Goal: Navigation & Orientation: Find specific page/section

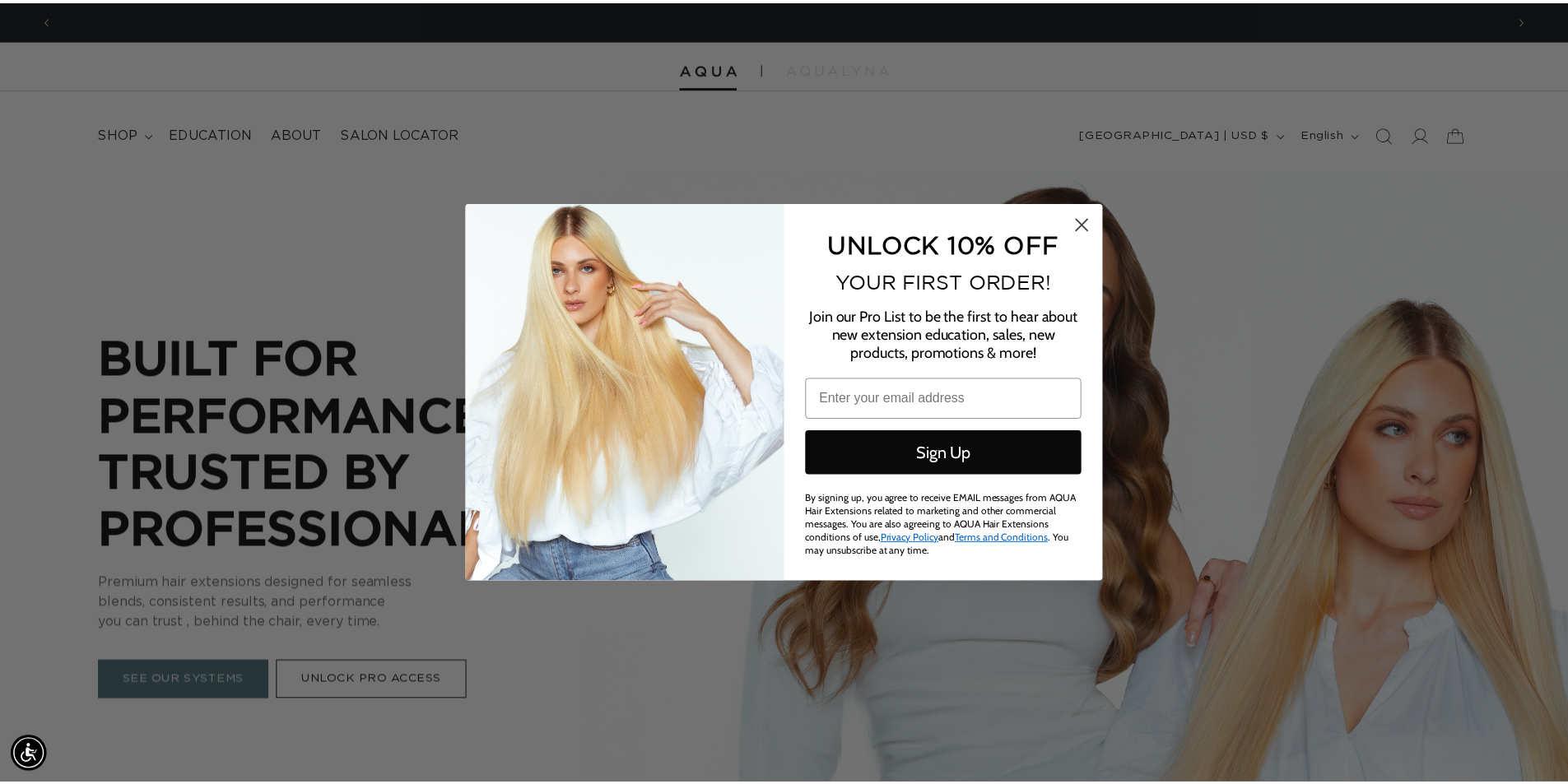
scroll to position [0, 1463]
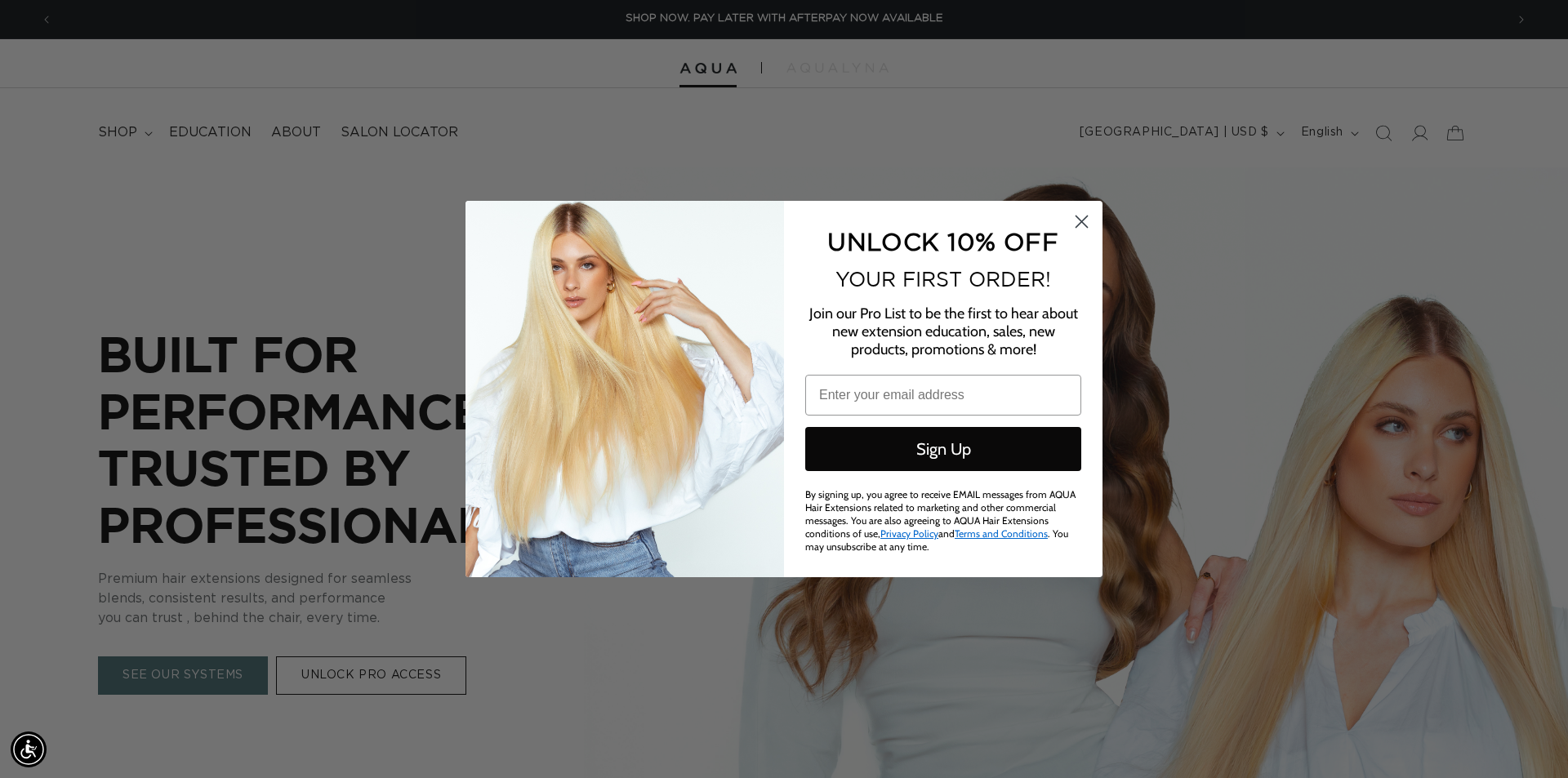
click at [1083, 212] on circle "Close dialog" at bounding box center [1081, 221] width 27 height 27
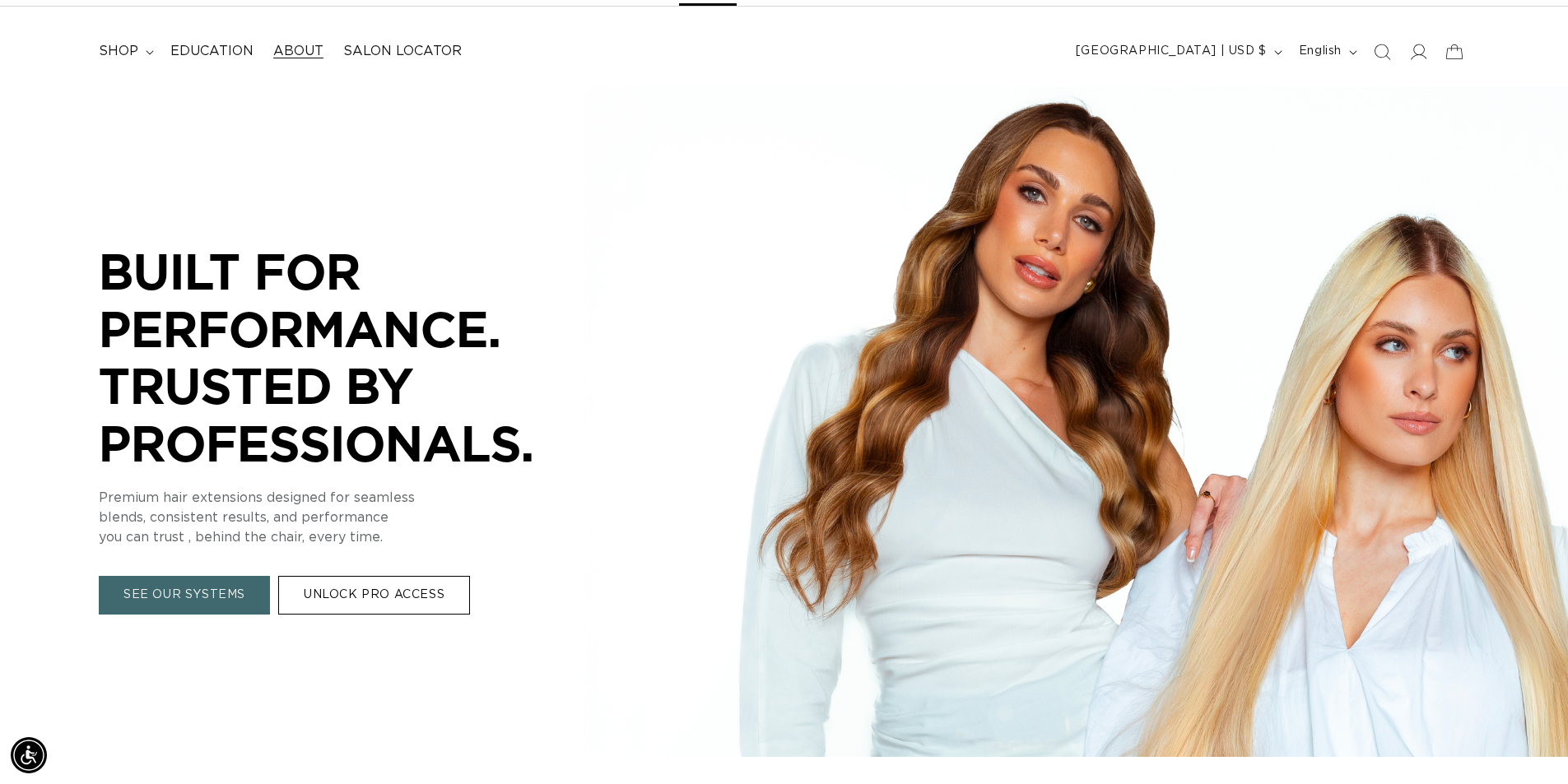
scroll to position [0, 0]
click at [326, 47] on link "About" at bounding box center [299, 51] width 70 height 37
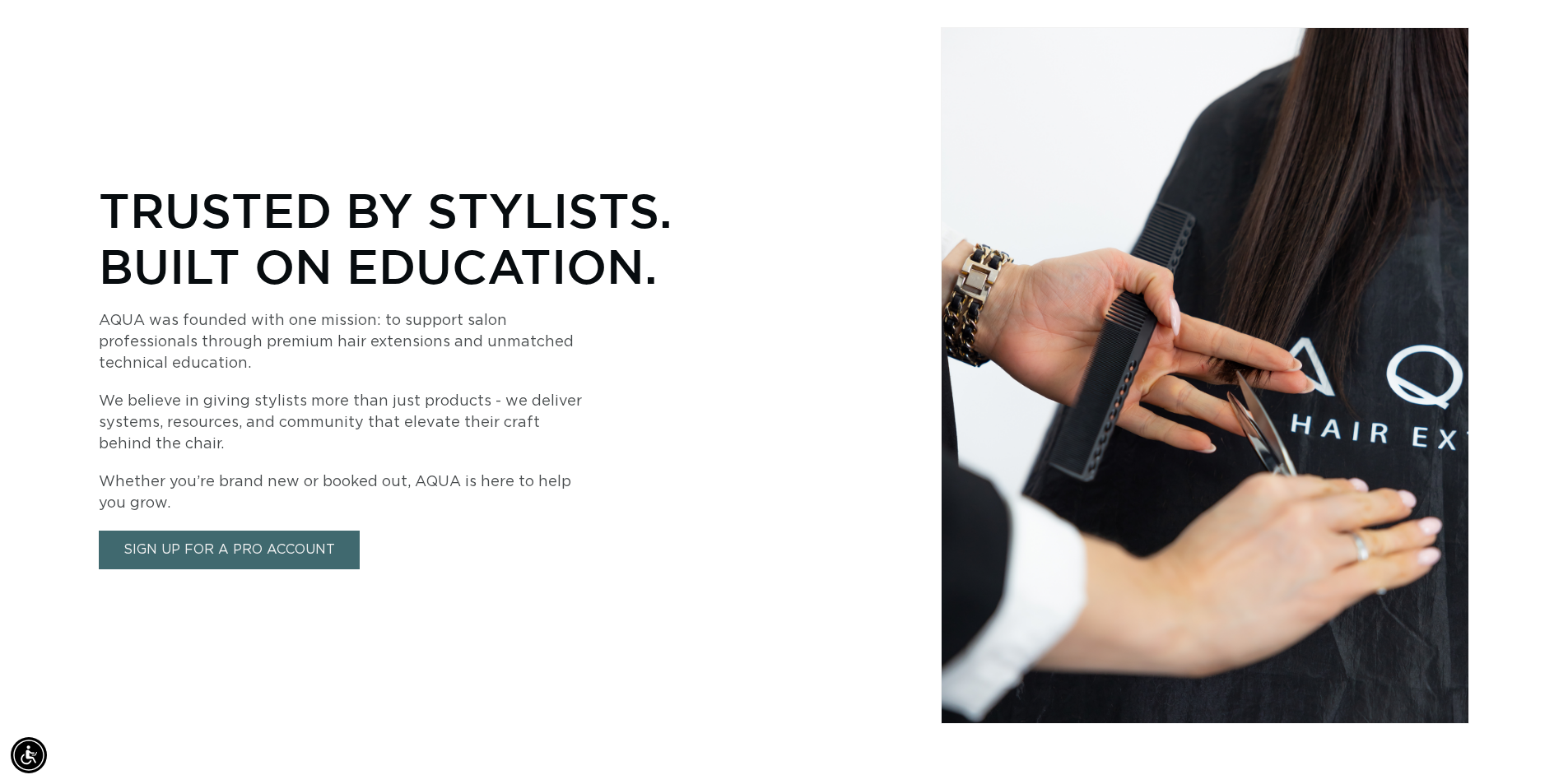
scroll to position [0, 1451]
